Goal: Information Seeking & Learning: Find specific fact

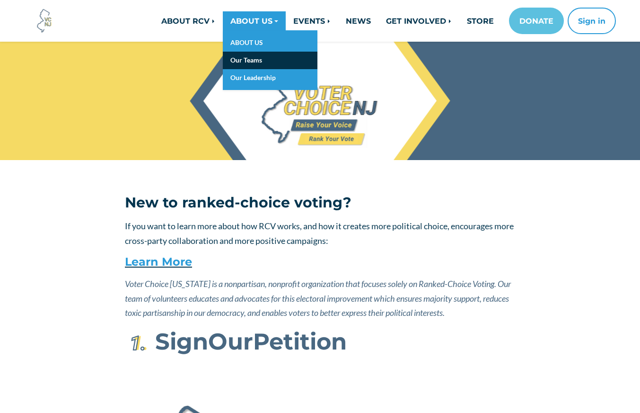
click at [246, 63] on link "Our Teams" at bounding box center [270, 61] width 95 height 18
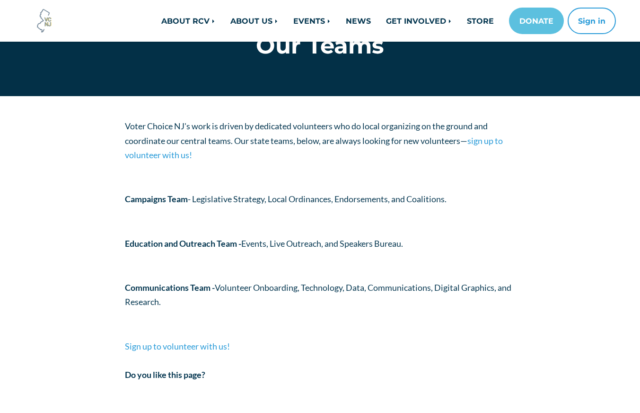
scroll to position [57, 0]
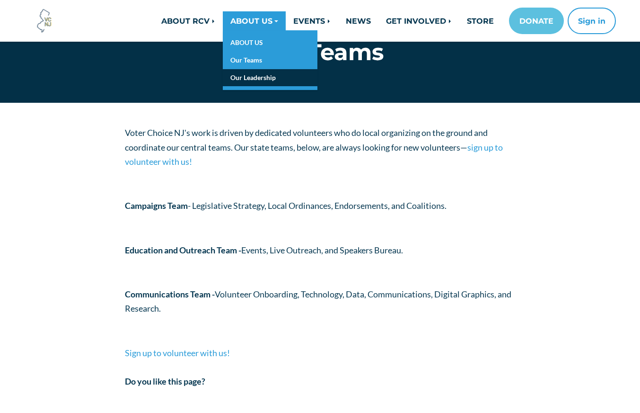
click at [243, 77] on link "Our Leadership" at bounding box center [270, 78] width 95 height 18
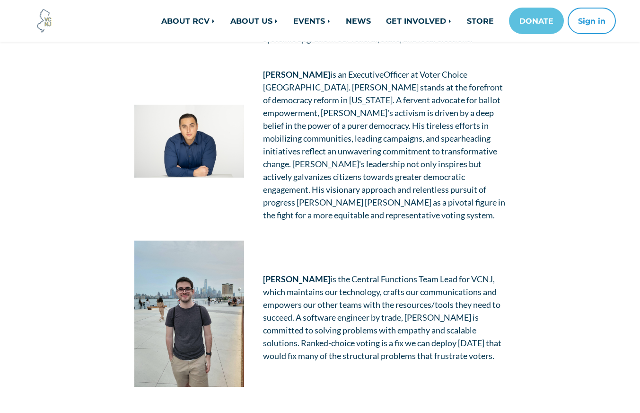
scroll to position [582, 0]
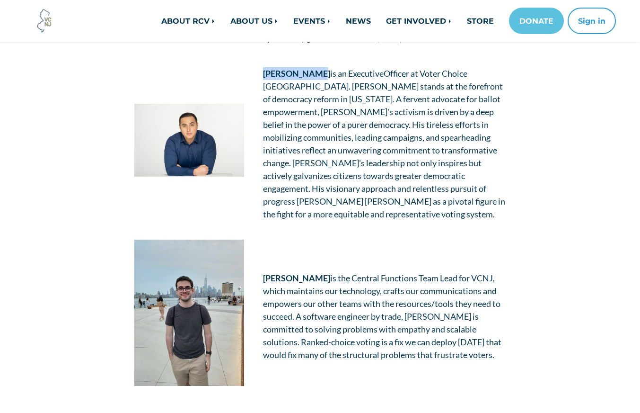
drag, startPoint x: 310, startPoint y: 73, endPoint x: 261, endPoint y: 73, distance: 49.2
click at [261, 73] on td "Brian Varela is an Executive Officer at Voter Choice NJ. Brian stands at the fo…" at bounding box center [385, 144] width 262 height 172
copy strong "Brian Varela"
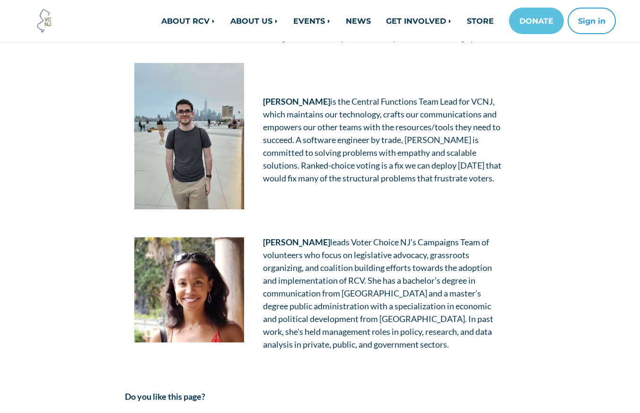
scroll to position [759, 0]
